Goal: Task Accomplishment & Management: Complete application form

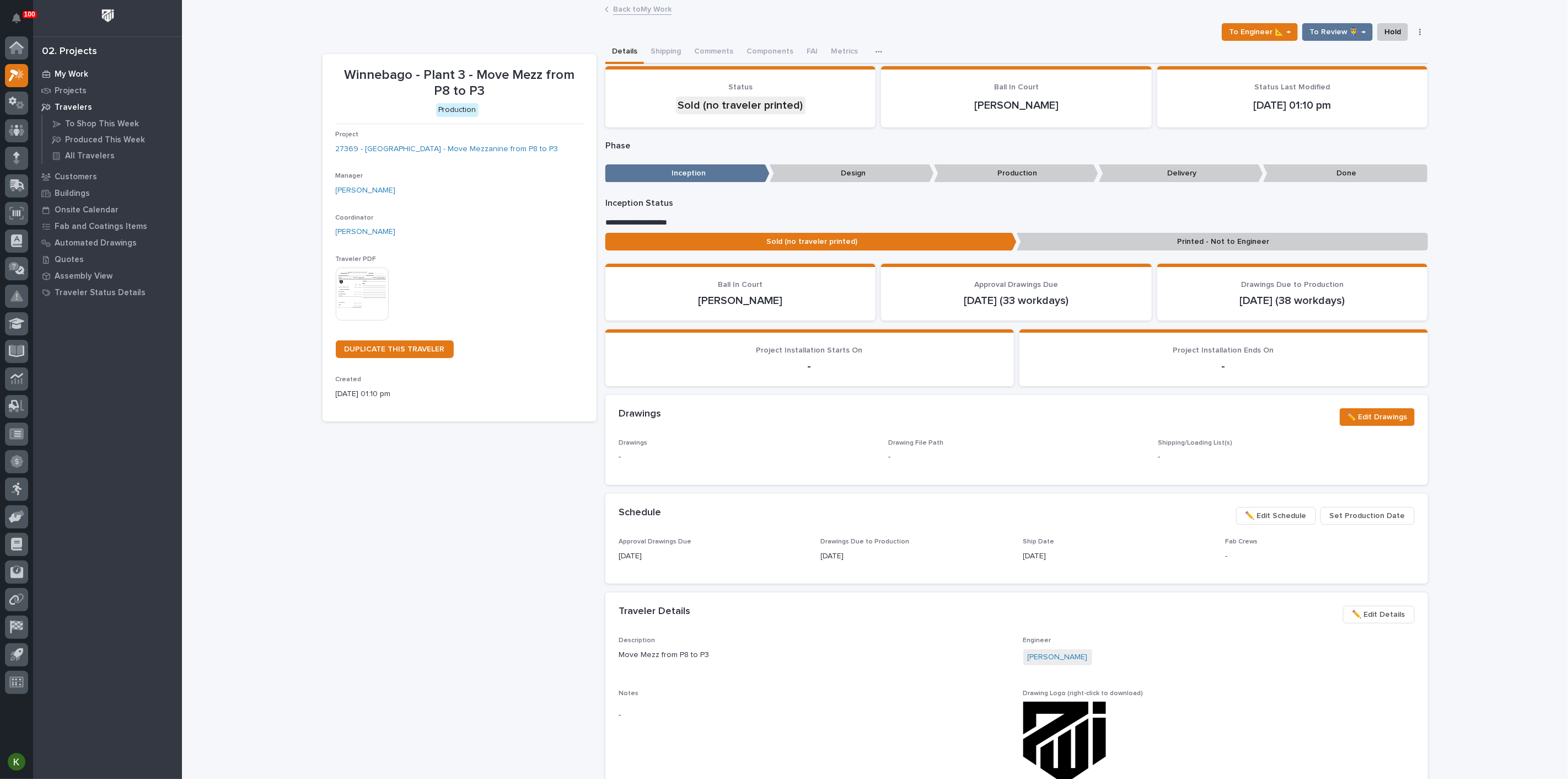
click at [82, 74] on p "My Work" at bounding box center [71, 74] width 33 height 10
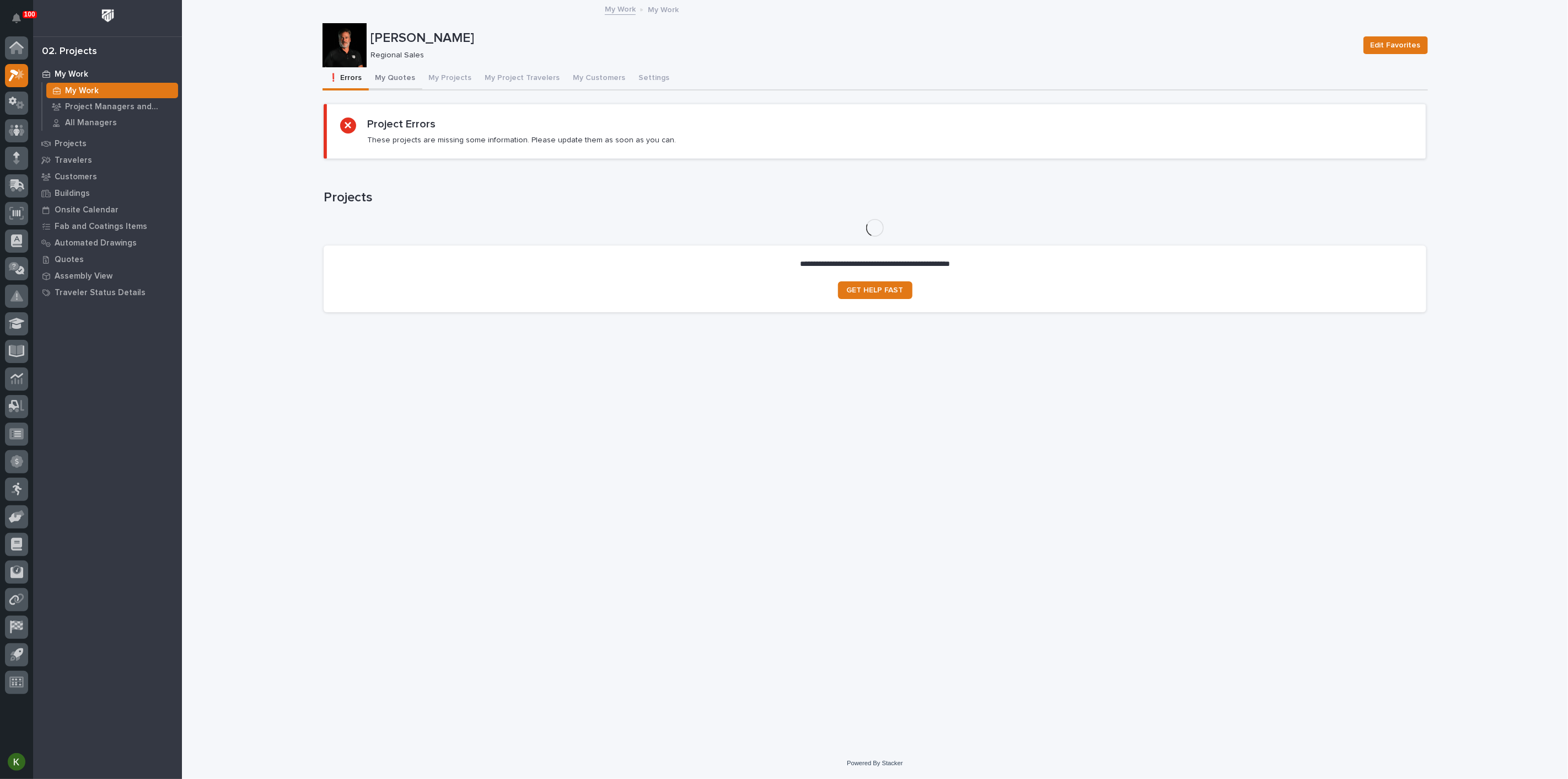
click at [409, 88] on button "My Quotes" at bounding box center [395, 79] width 53 height 23
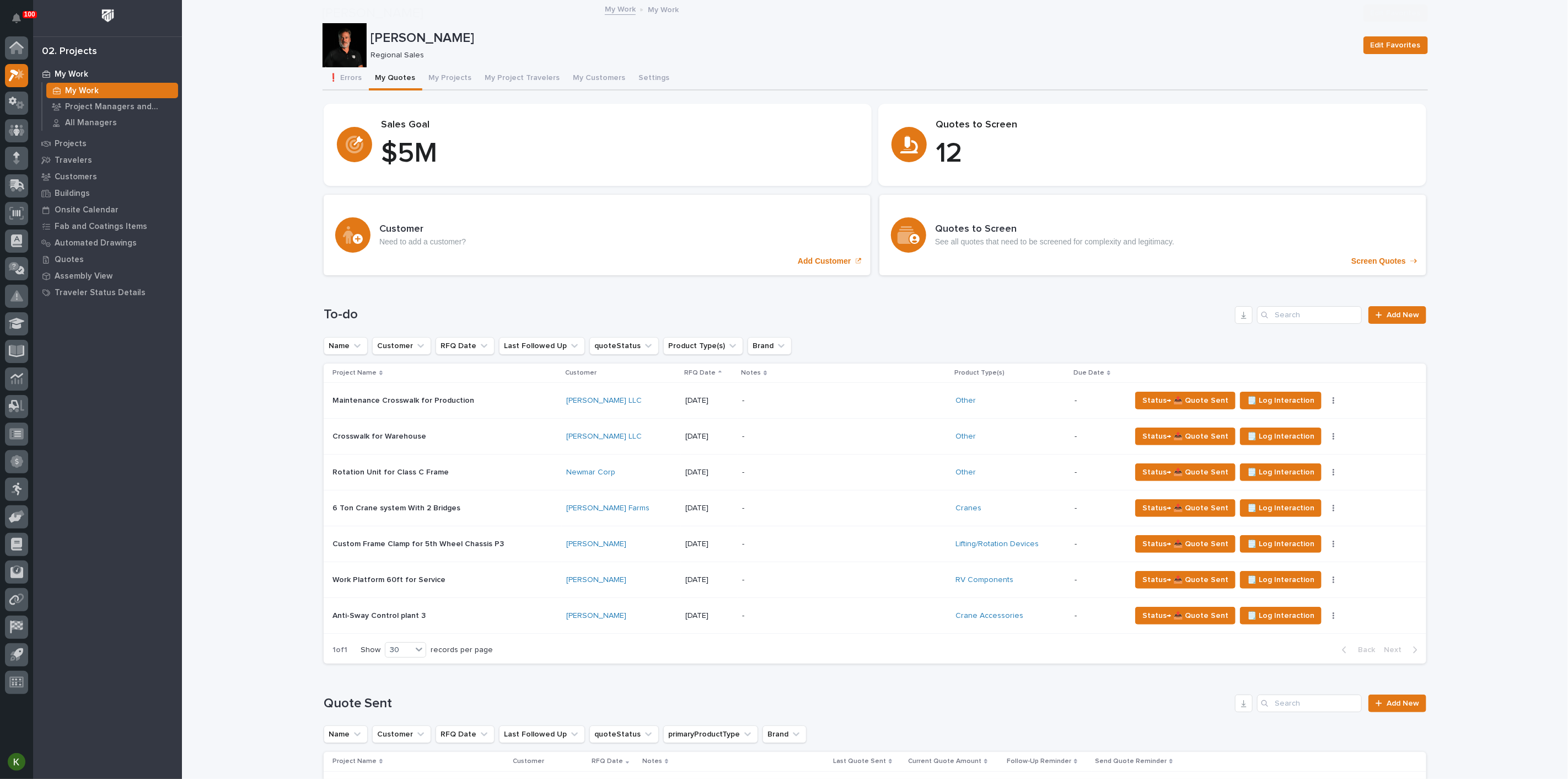
scroll to position [552, 0]
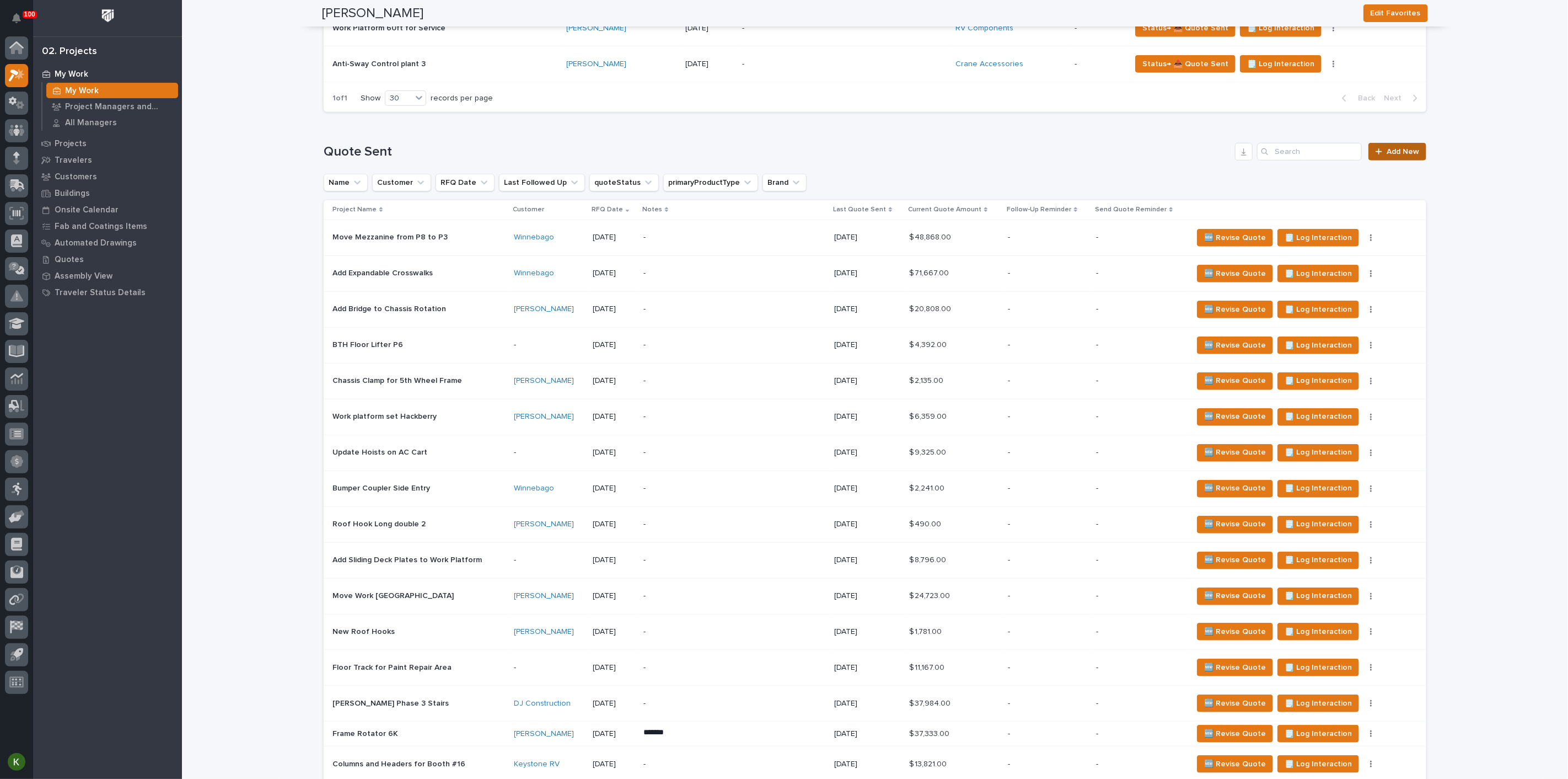
click at [1397, 155] on span "Add New" at bounding box center [1402, 152] width 33 height 8
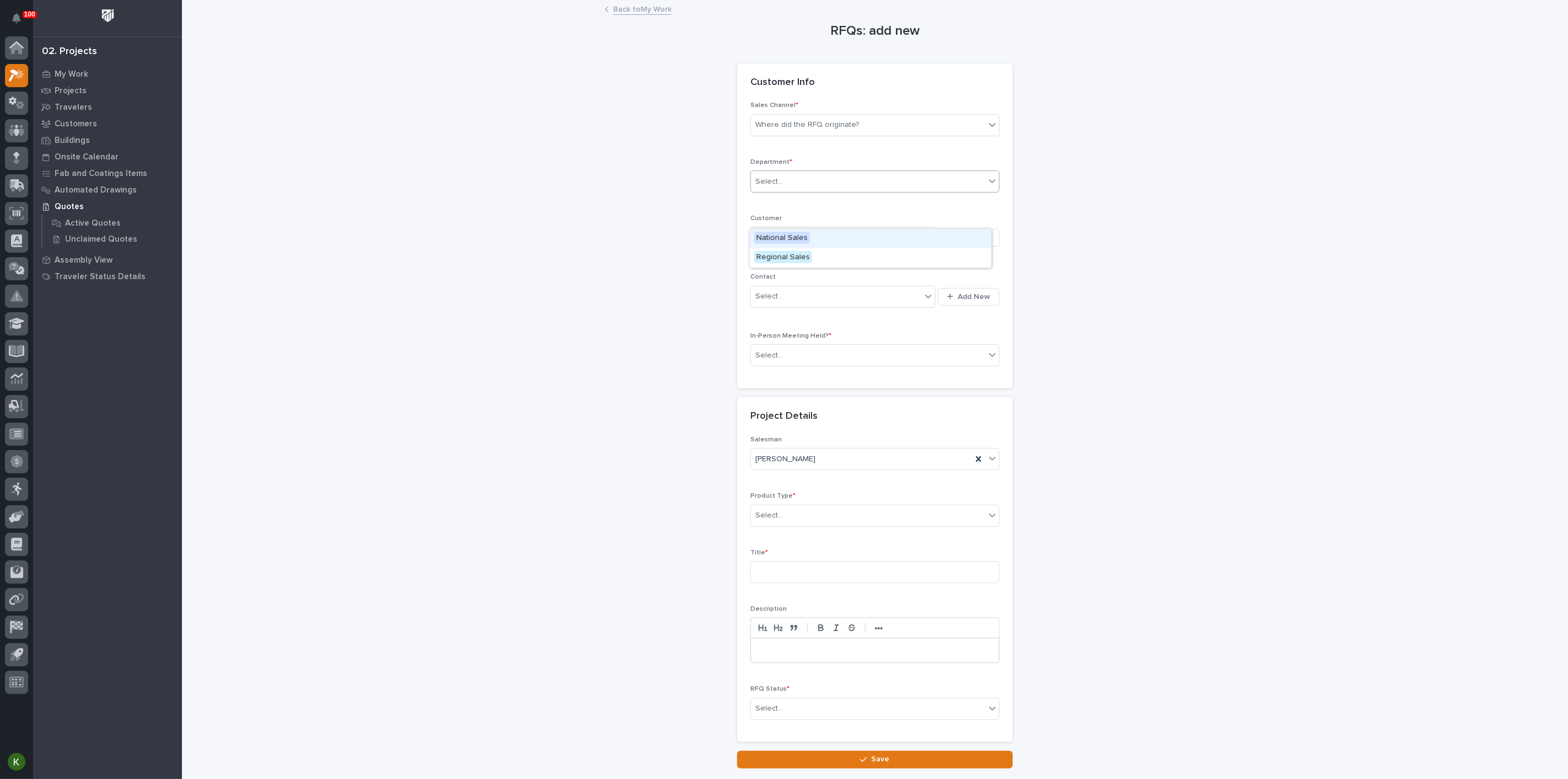
click at [800, 191] on div "Select..." at bounding box center [868, 182] width 234 height 18
click at [789, 256] on span "Regional Sales" at bounding box center [783, 257] width 58 height 12
click at [780, 247] on div "Be sure to avoid duplicating customers" at bounding box center [836, 238] width 170 height 18
type input "****"
click at [780, 326] on div "Winnebago" at bounding box center [831, 324] width 162 height 19
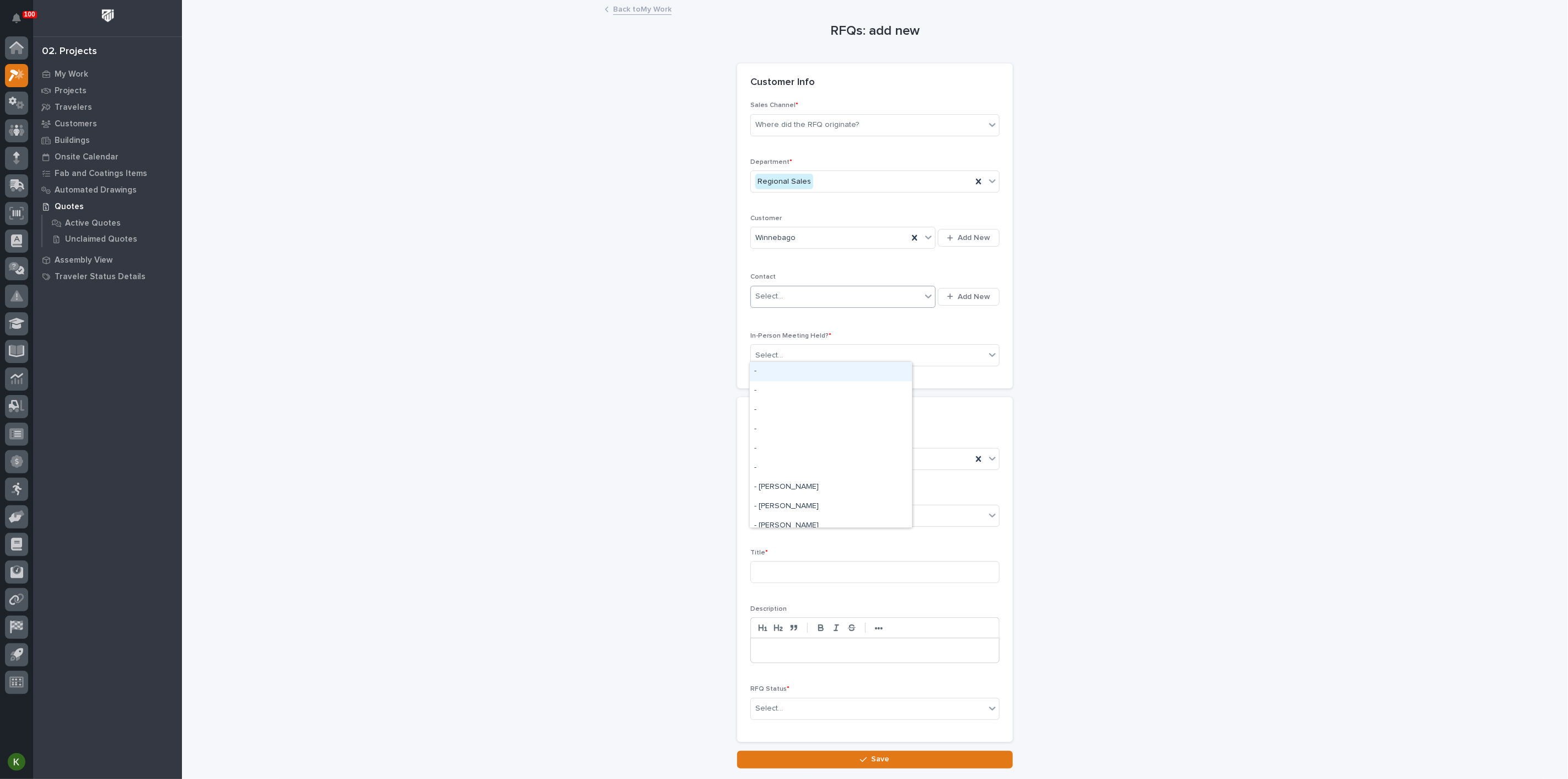
click at [785, 301] on input "text" at bounding box center [784, 296] width 1 height 10
type input "****"
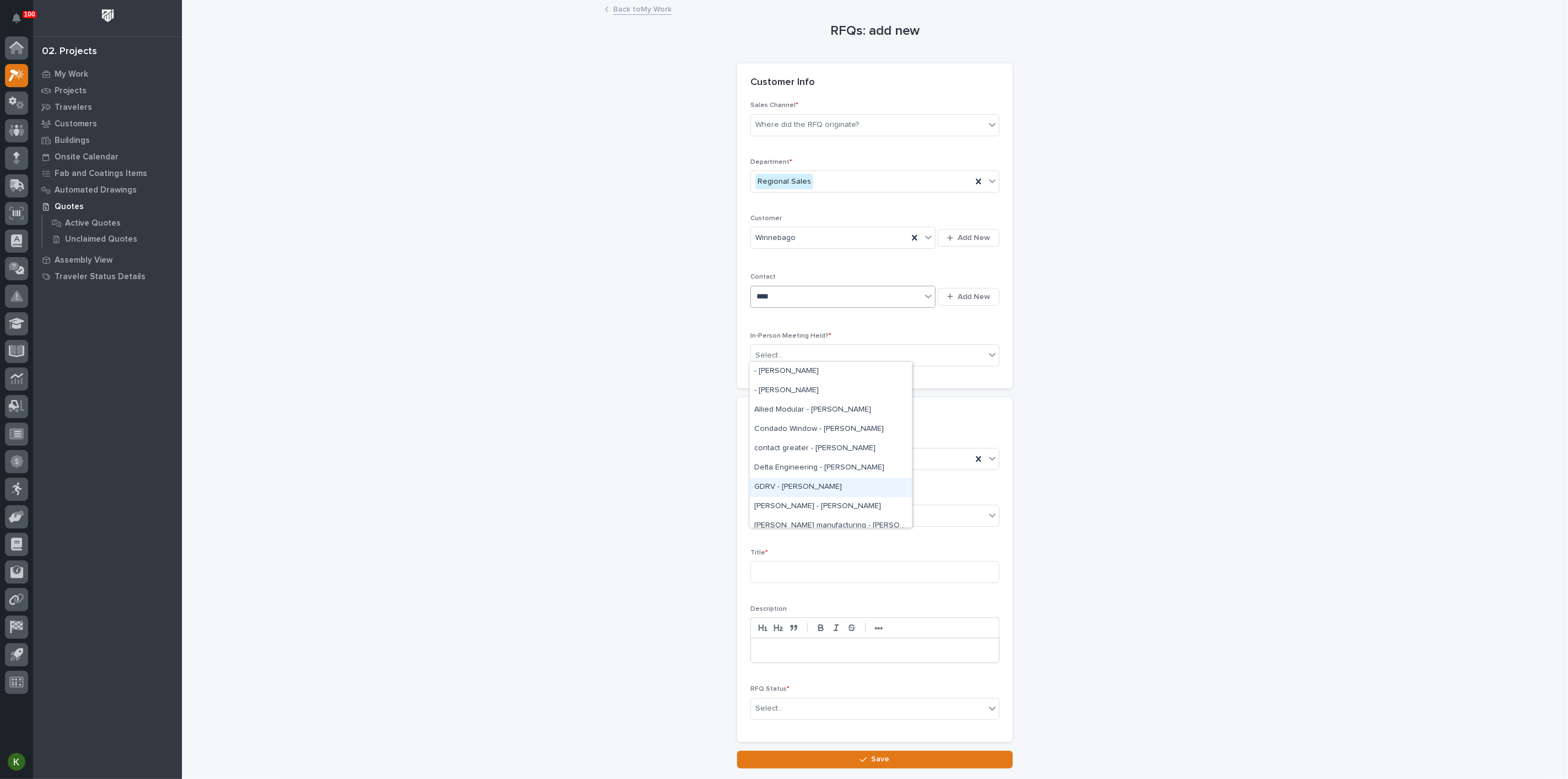
click at [803, 489] on div "GDRV - Justin Schlemmer" at bounding box center [831, 487] width 162 height 19
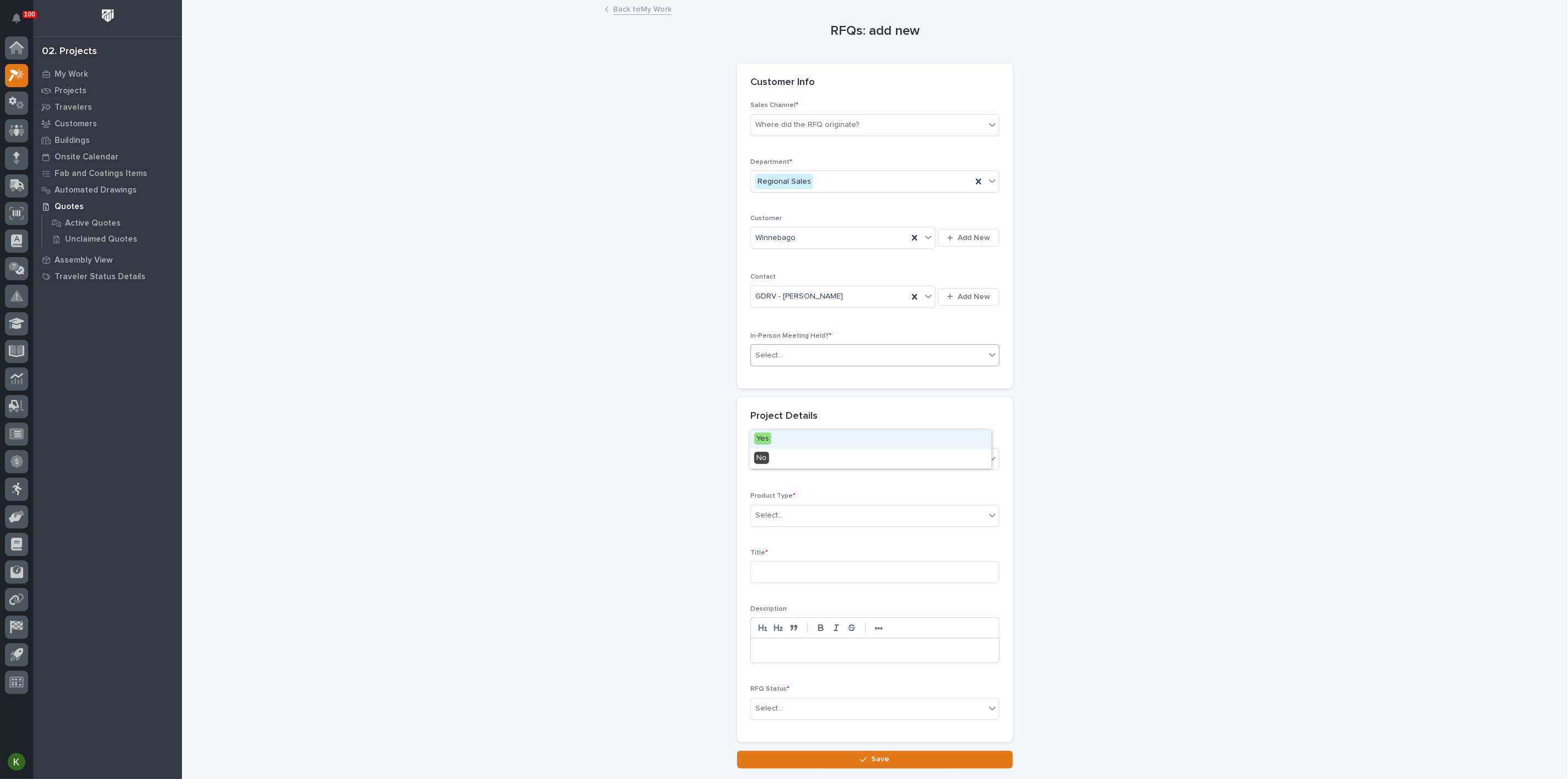
click at [803, 365] on div "Select..." at bounding box center [868, 355] width 234 height 18
click at [786, 439] on div "Yes" at bounding box center [870, 439] width 241 height 19
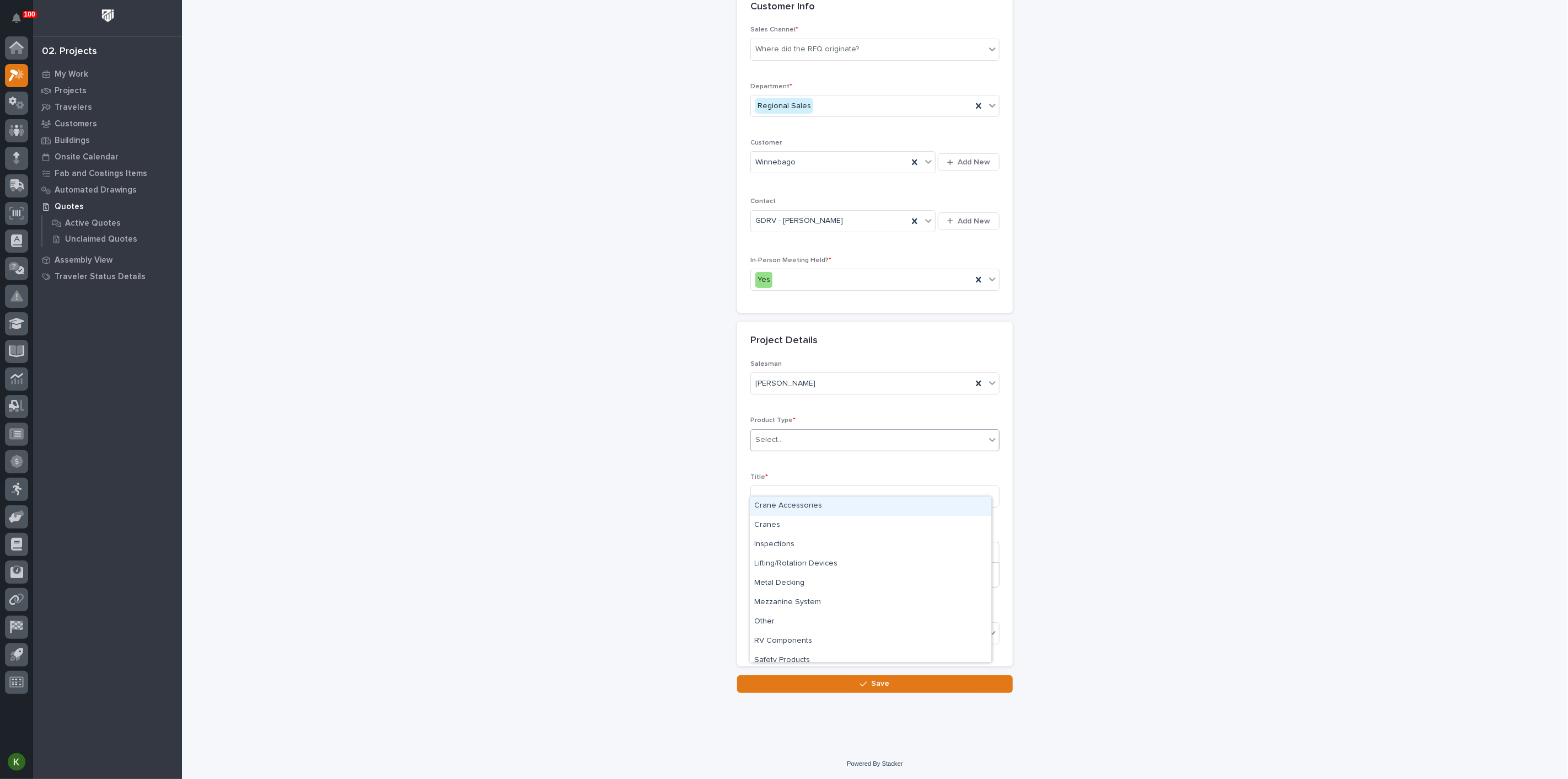
click at [800, 449] on div "Select..." at bounding box center [868, 440] width 234 height 18
click at [827, 514] on div "Crane Accessories" at bounding box center [870, 506] width 241 height 19
click at [790, 491] on input at bounding box center [875, 496] width 249 height 22
type input "Motorize System A Bridges"
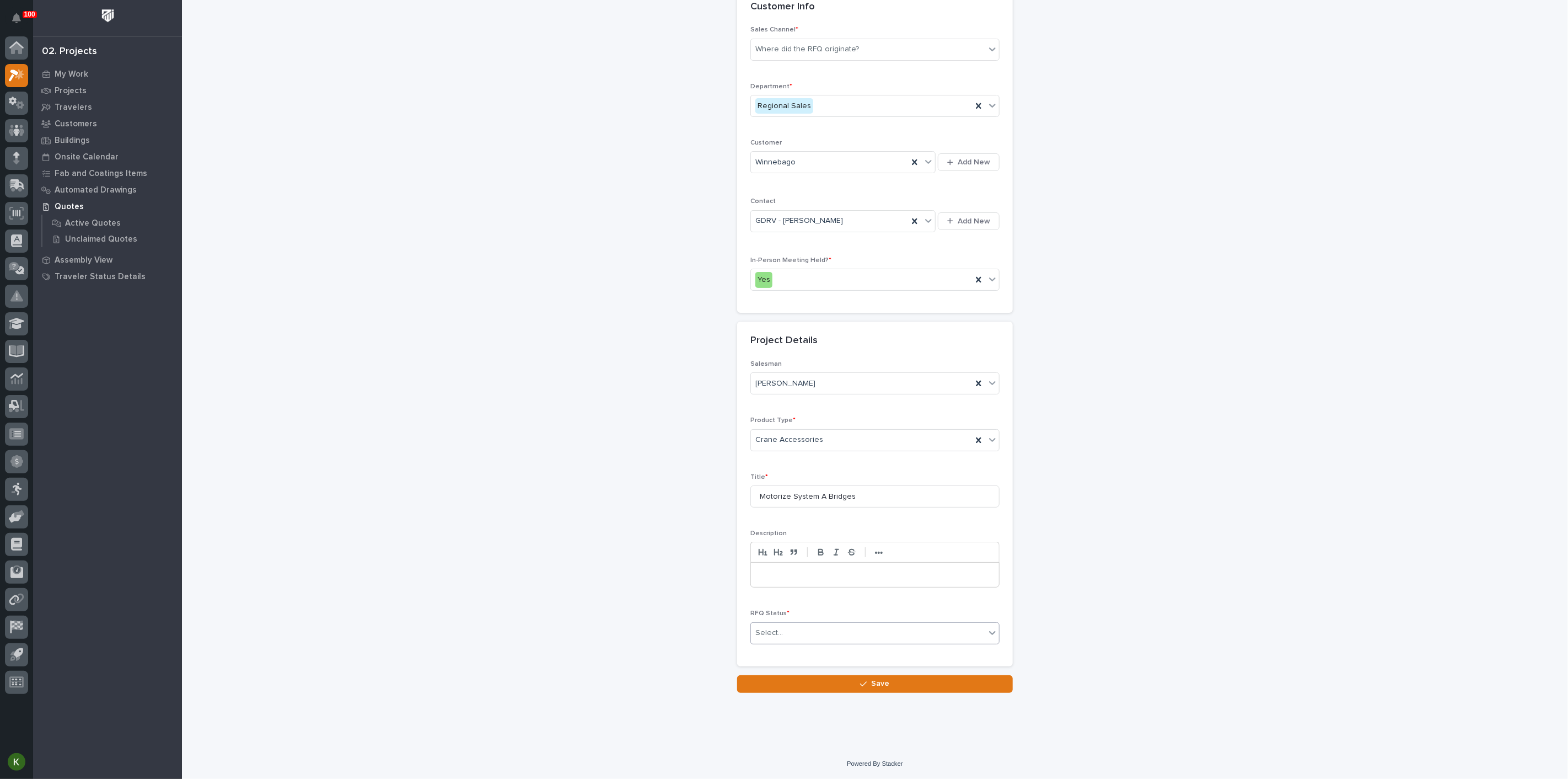
click at [786, 642] on div "Select..." at bounding box center [868, 633] width 234 height 18
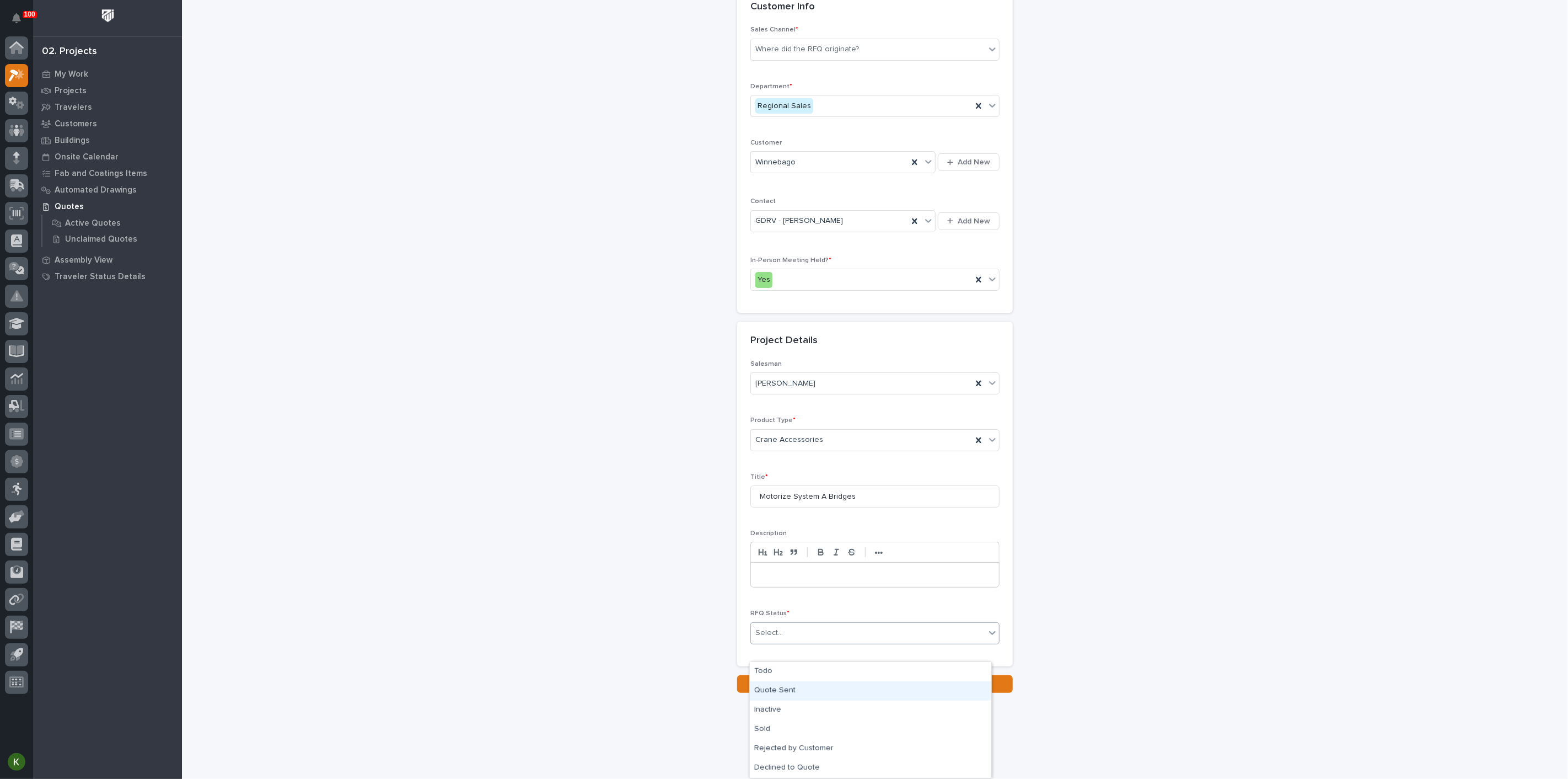
click at [795, 690] on div "Quote Sent" at bounding box center [870, 691] width 241 height 19
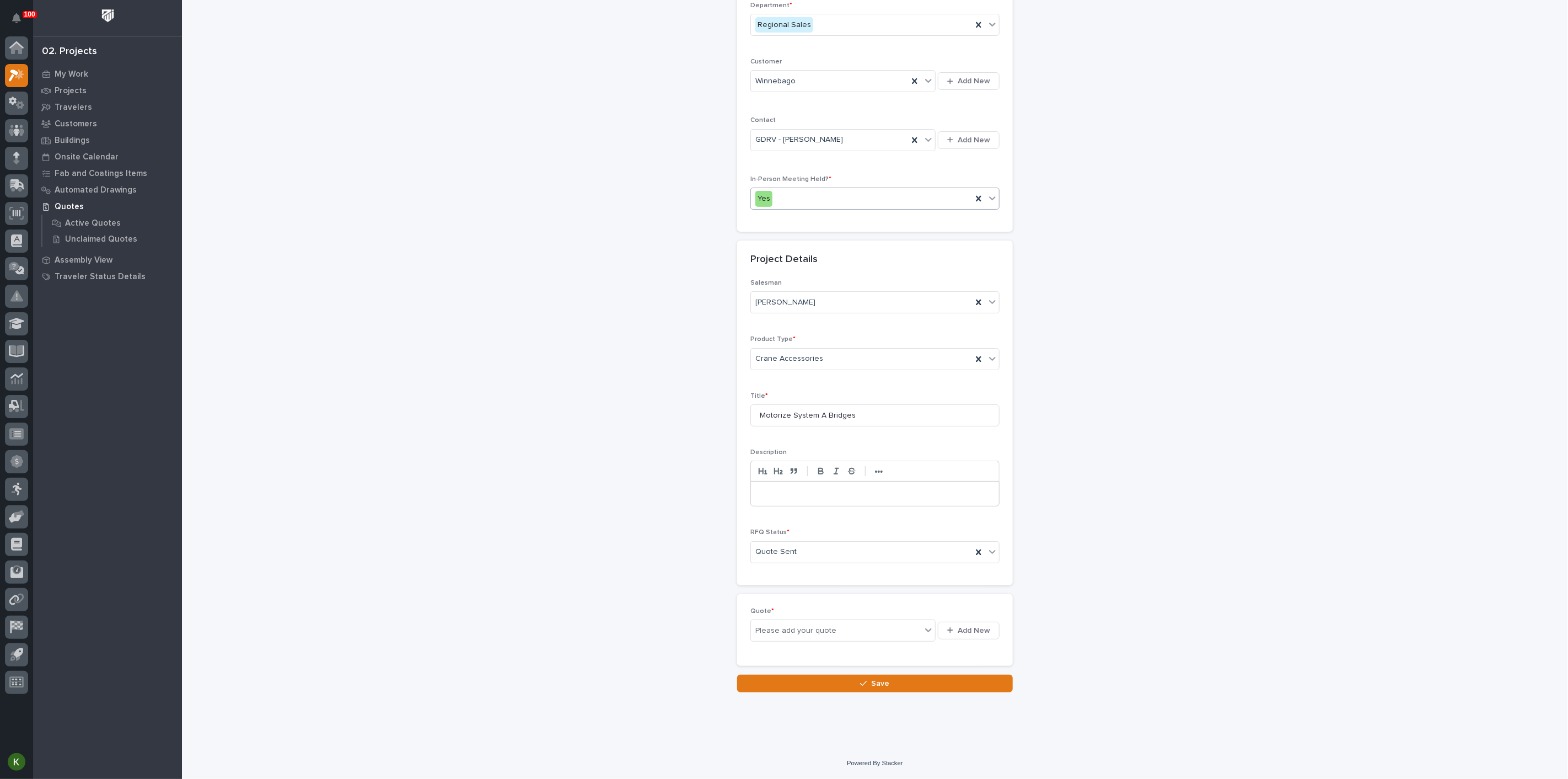
scroll to position [306, 0]
click at [960, 626] on span "Add New" at bounding box center [974, 630] width 33 height 10
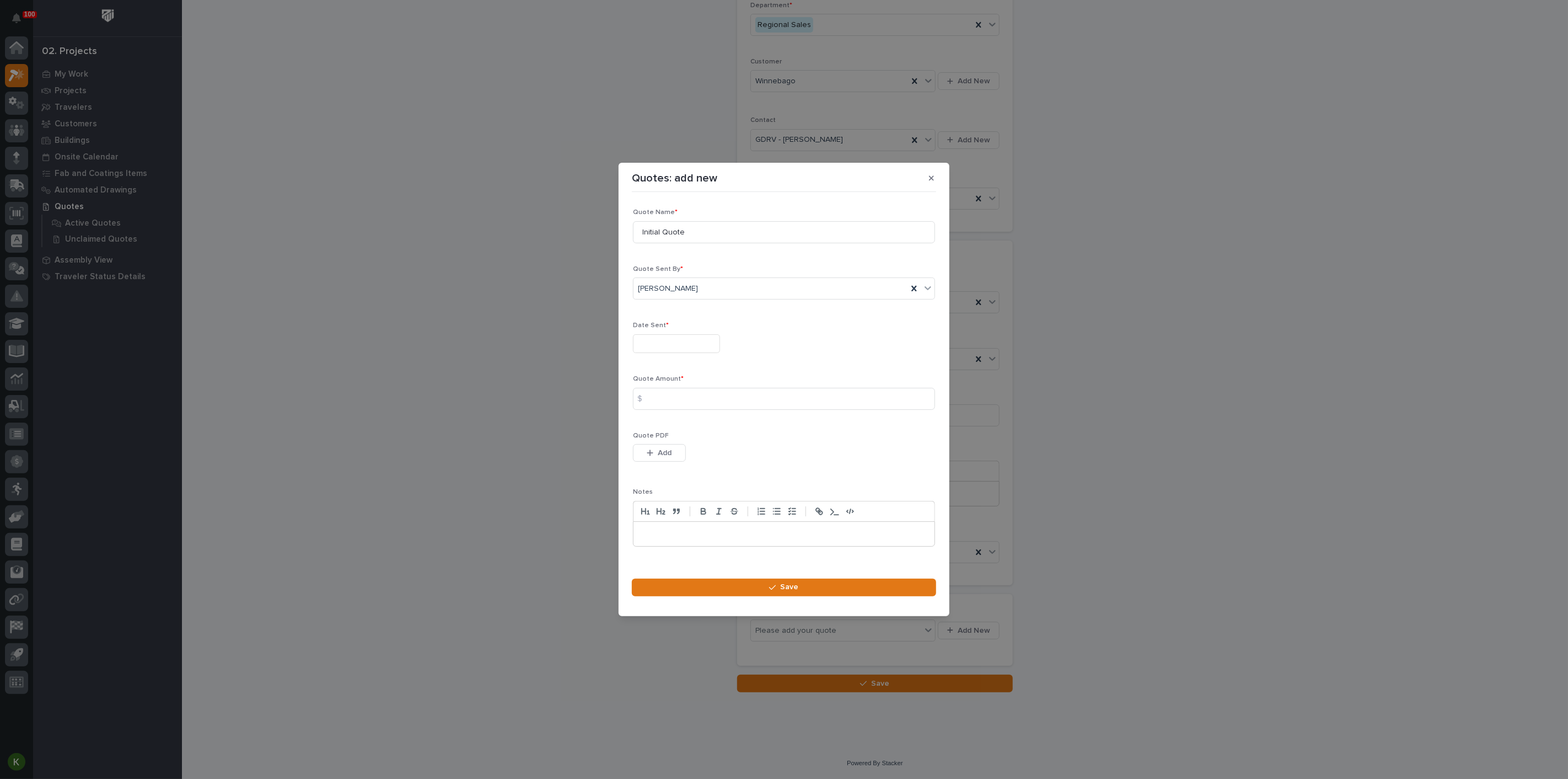
click at [682, 338] on input "text" at bounding box center [676, 344] width 87 height 19
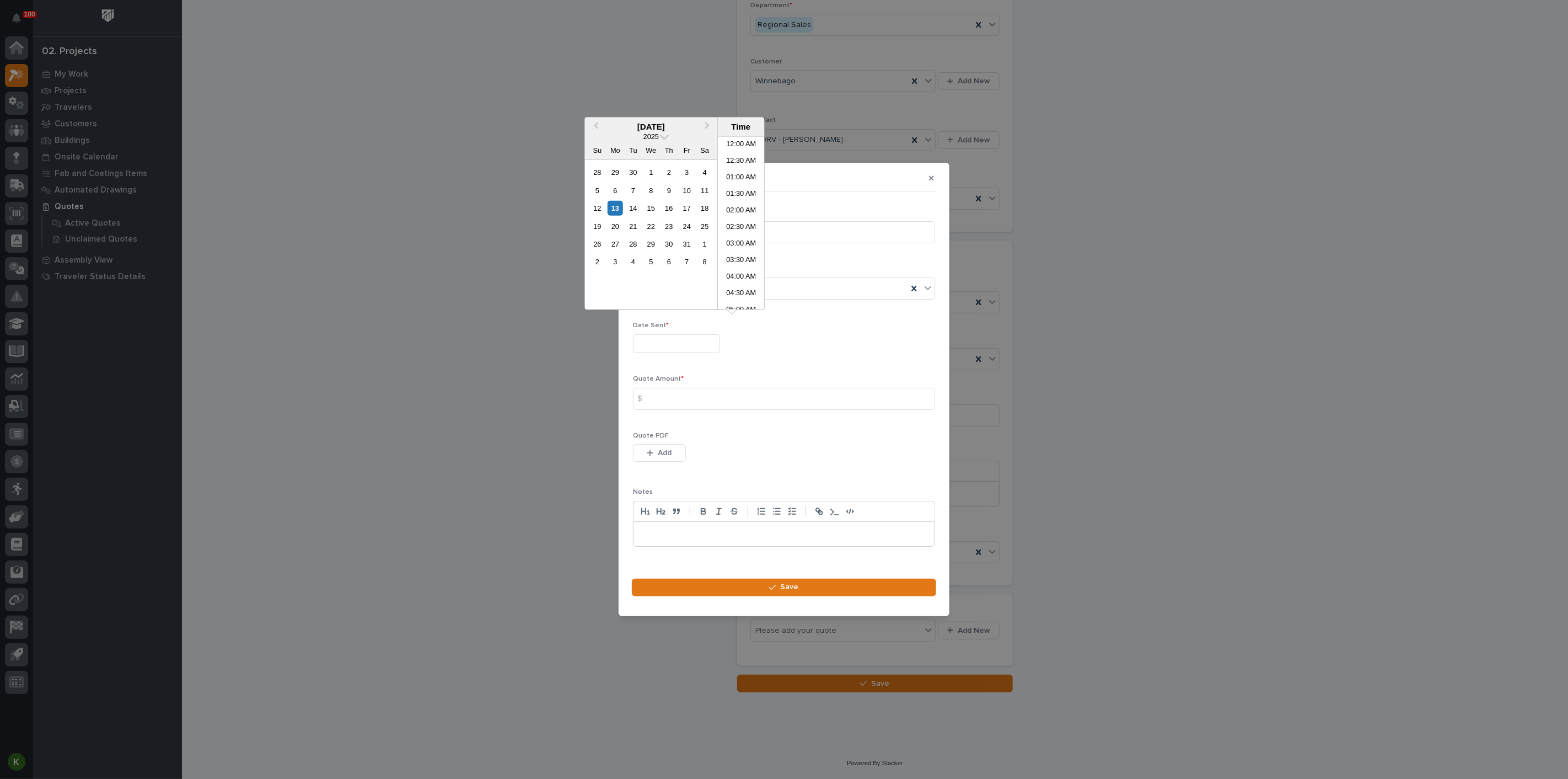
scroll to position [269, 0]
click at [728, 206] on li "10:00 AM" at bounding box center [741, 207] width 47 height 17
type input "**********"
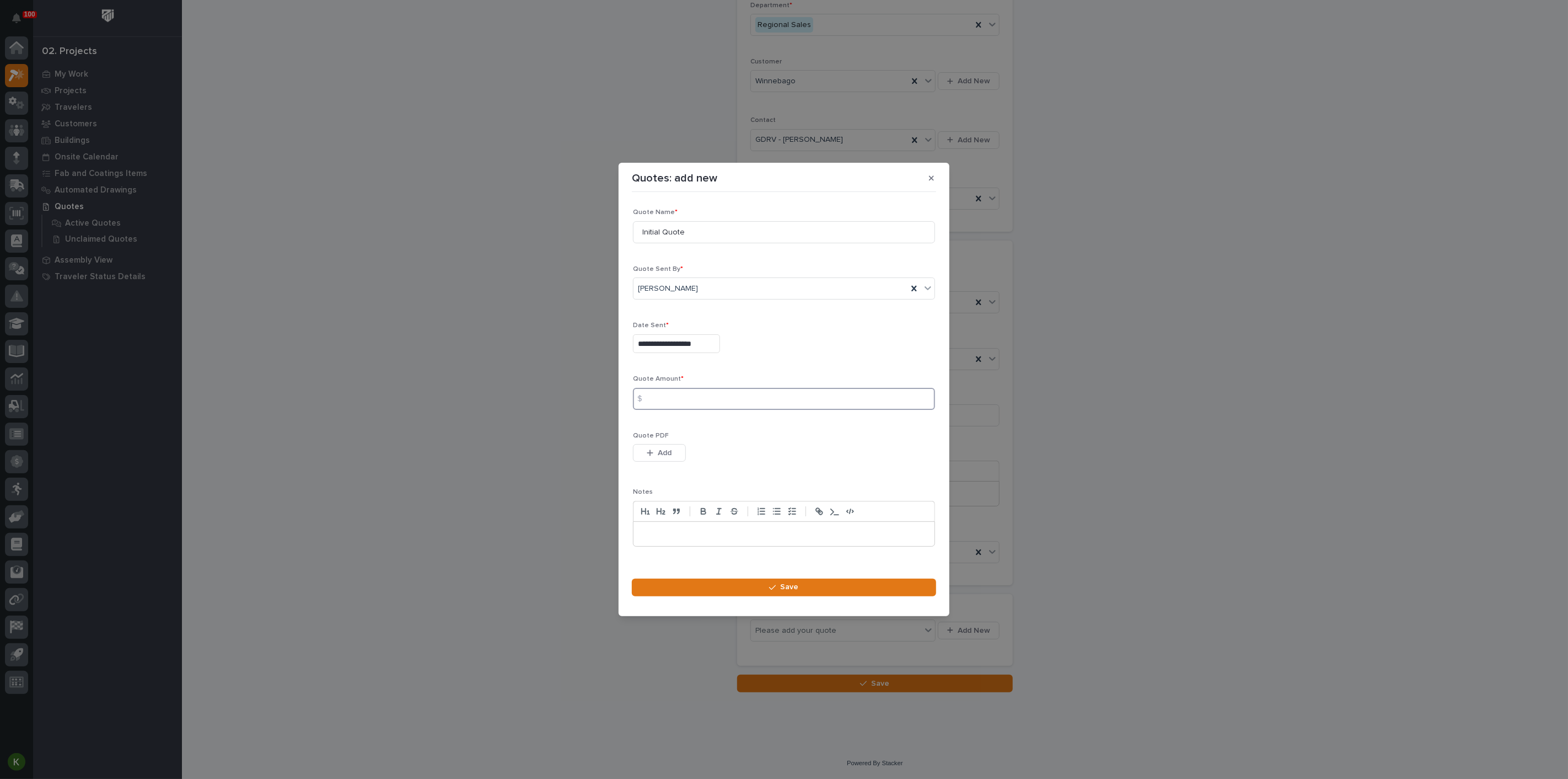
click at [669, 403] on input at bounding box center [784, 399] width 302 height 22
type input "37961"
click at [680, 462] on button "Add" at bounding box center [659, 452] width 53 height 17
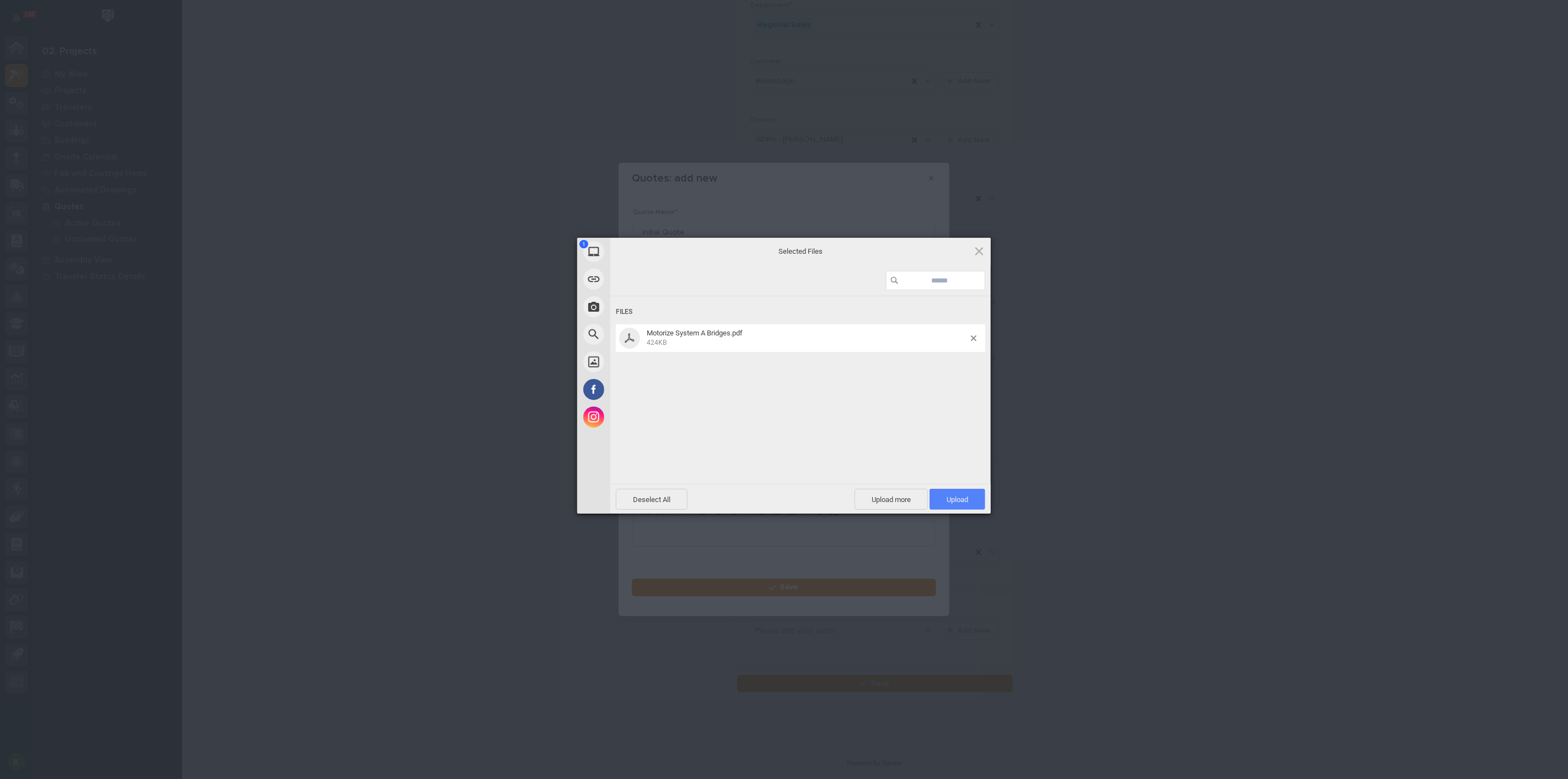
click at [954, 495] on span "Upload 1" at bounding box center [957, 499] width 21 height 8
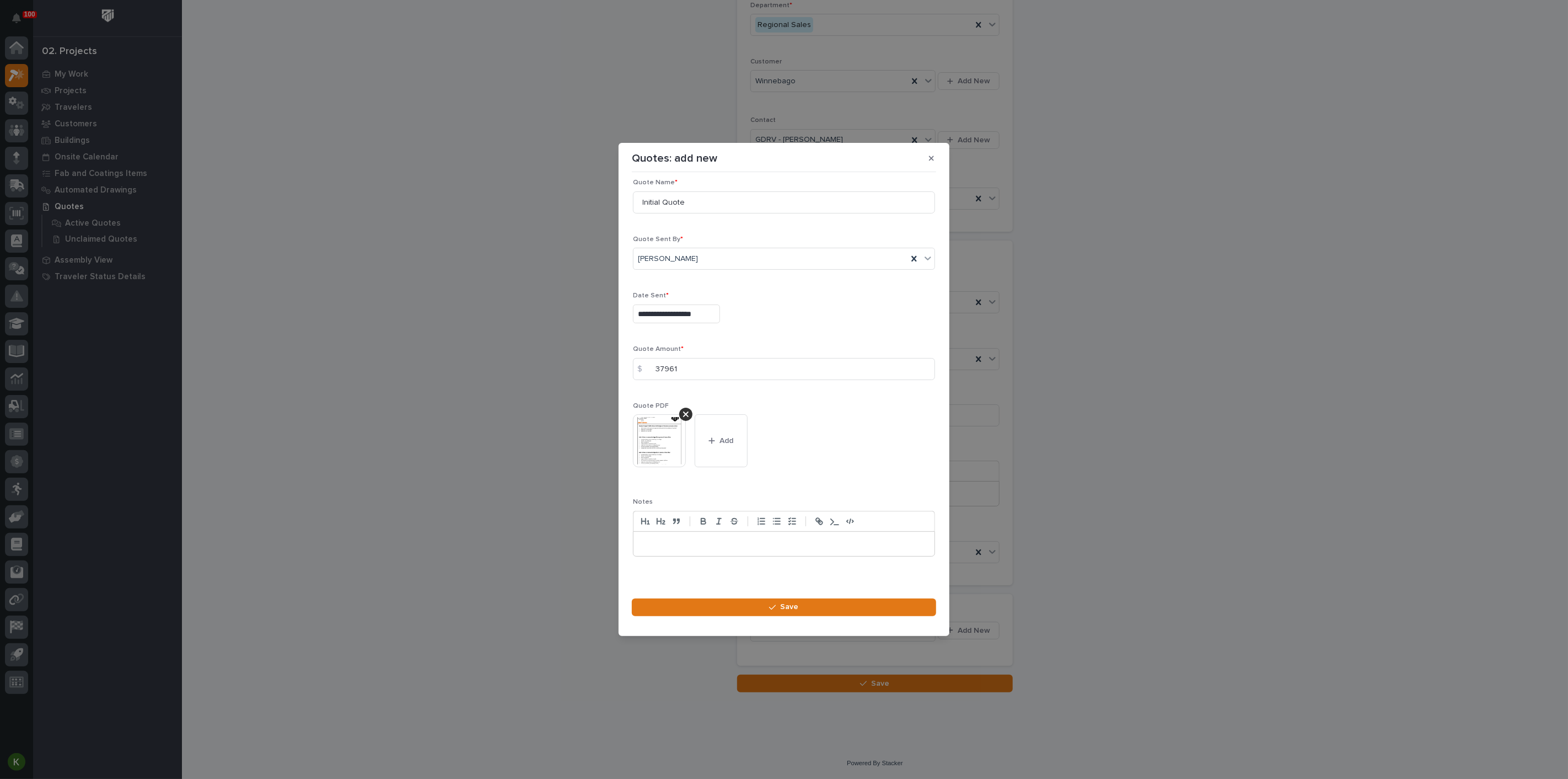
scroll to position [15, 0]
click at [802, 616] on button "Save" at bounding box center [784, 607] width 304 height 17
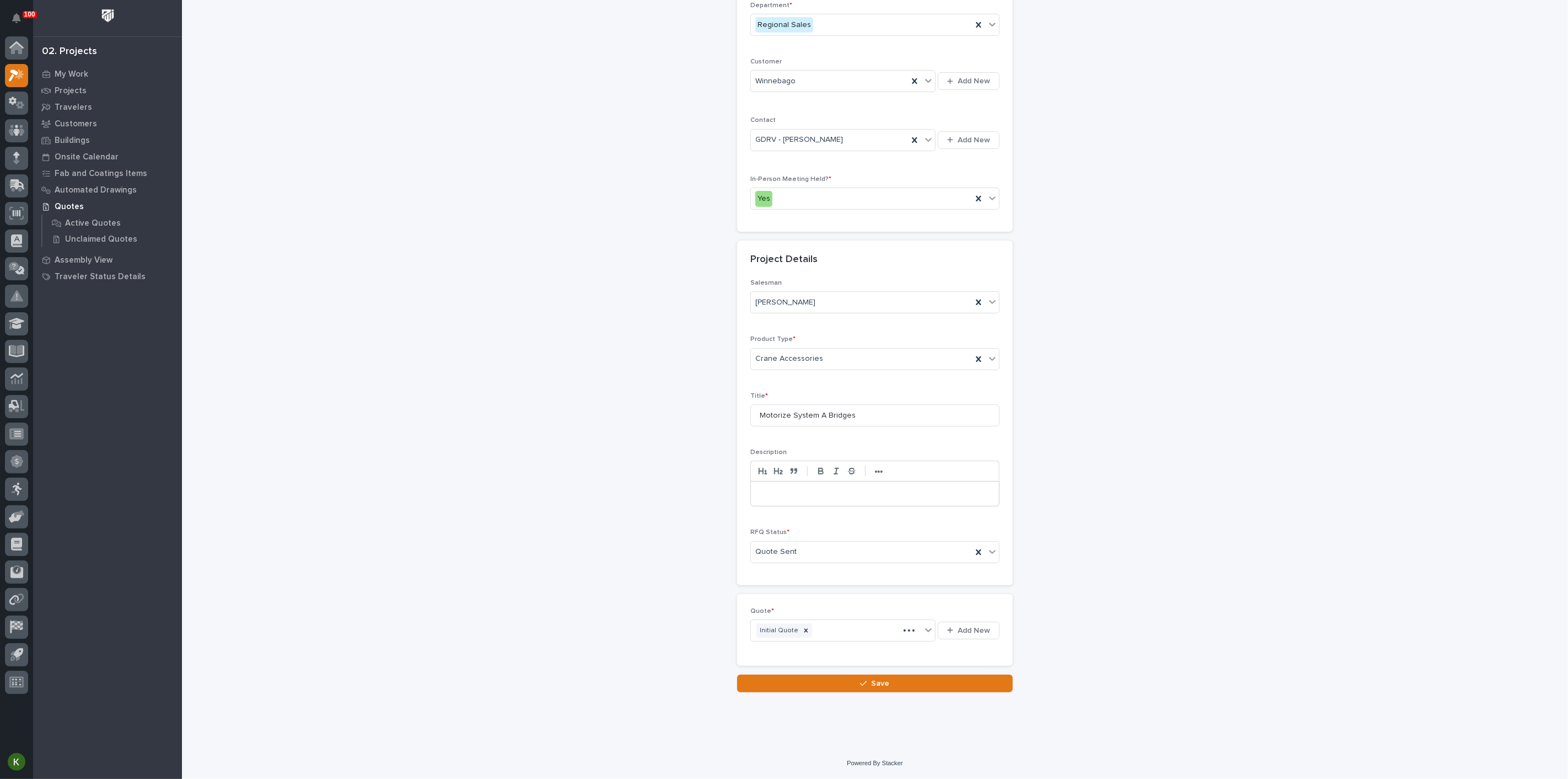
scroll to position [306, 0]
click at [831, 684] on button "Save" at bounding box center [874, 683] width 275 height 17
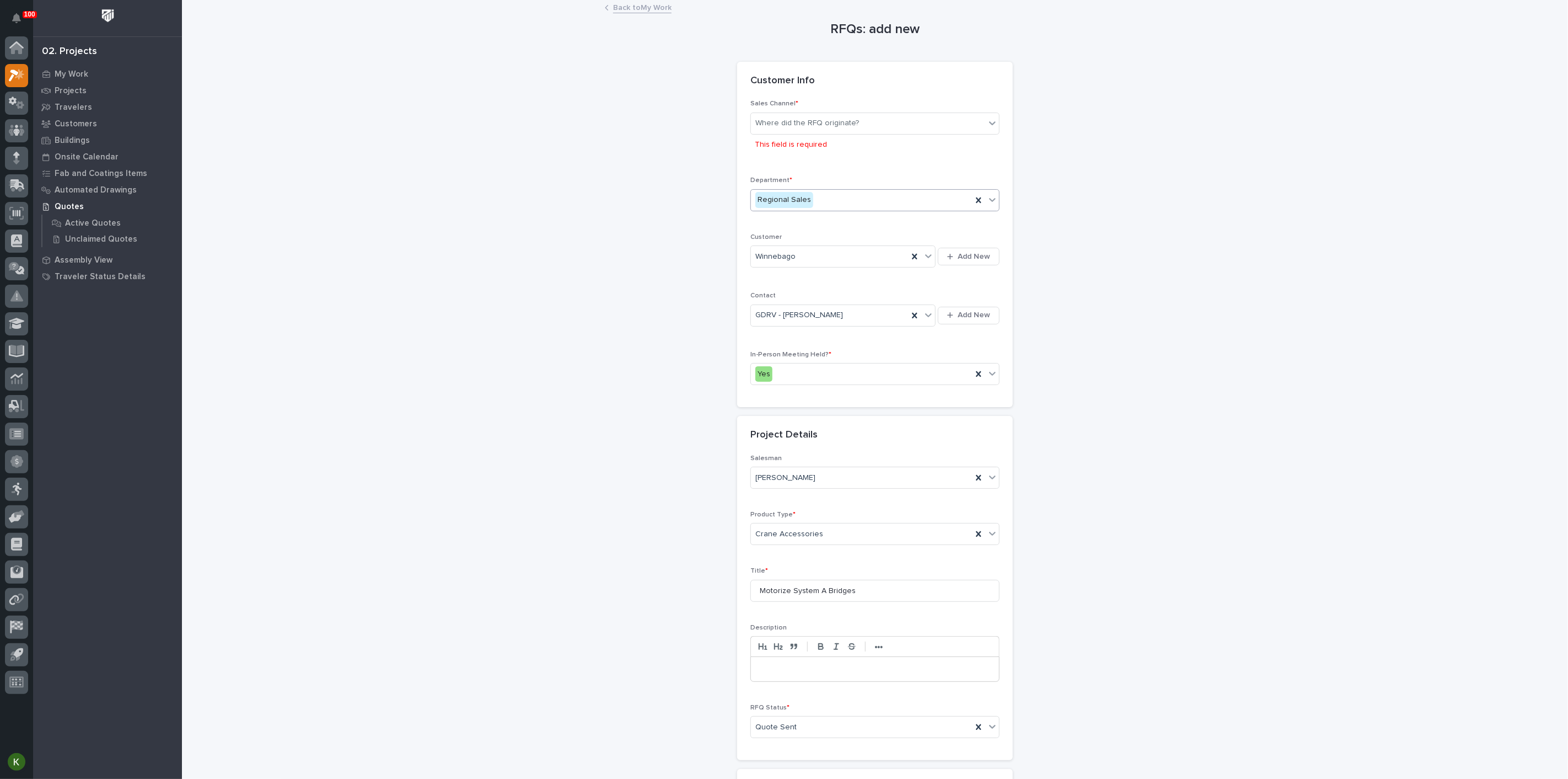
scroll to position [0, 0]
click at [859, 131] on div "Where did the RFQ originate?" at bounding box center [807, 125] width 103 height 12
click at [851, 194] on div "PWI" at bounding box center [870, 193] width 241 height 19
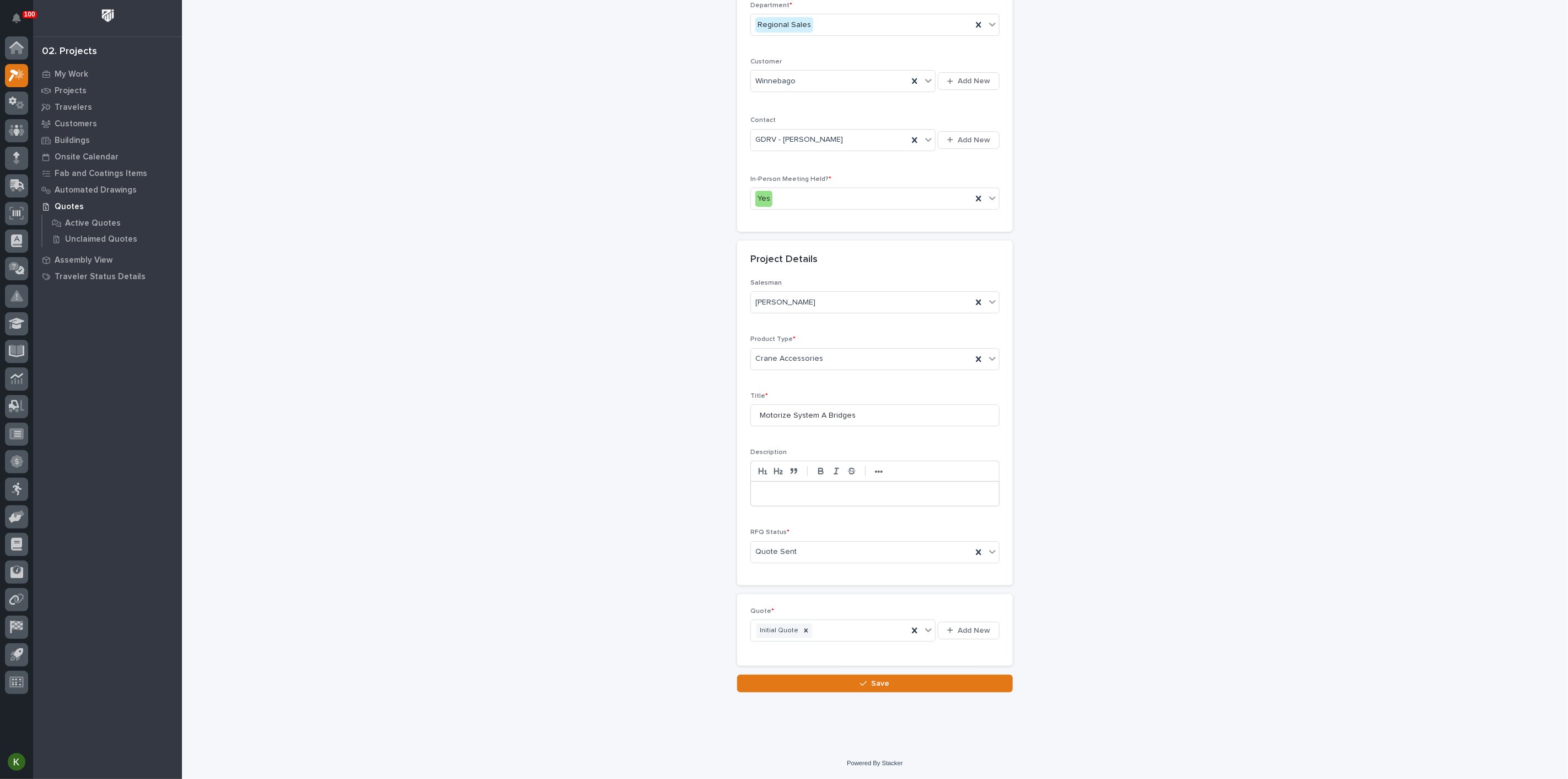
scroll to position [307, 0]
click at [807, 683] on button "Save" at bounding box center [874, 683] width 275 height 17
